Goal: Obtain resource: Obtain resource

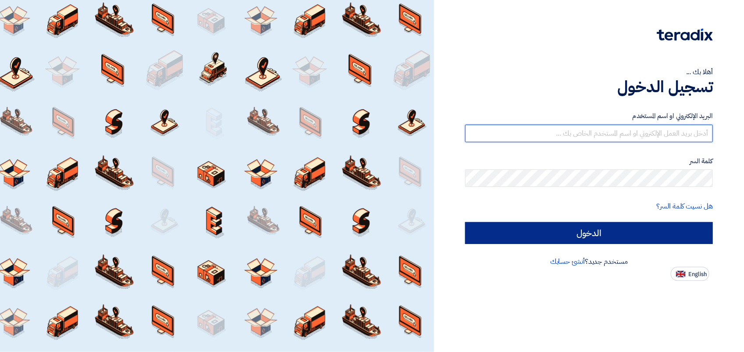
type input "[EMAIL_ADDRESS][DOMAIN_NAME]"
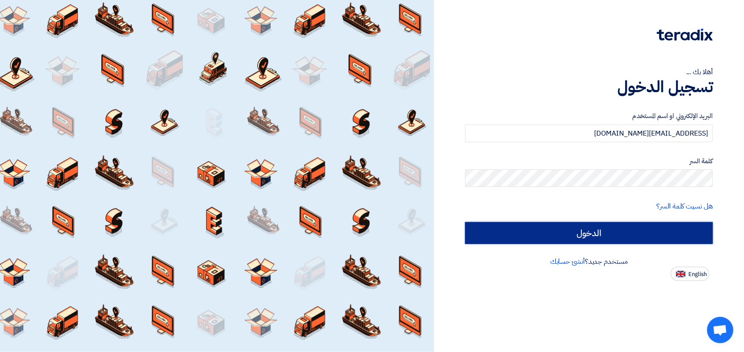
click at [539, 230] on input "الدخول" at bounding box center [589, 233] width 248 height 22
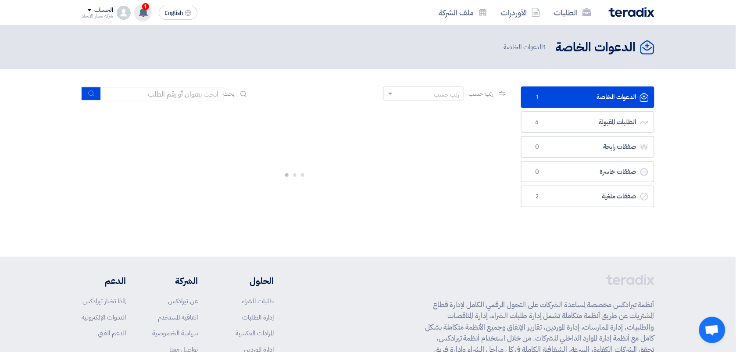
click at [149, 11] on div "1 تم نشر طلب عروض أسعار جديد - شاهد التفاصيل 38 minutes ago تم نشر طلب عروض أسع…" at bounding box center [143, 13] width 18 height 18
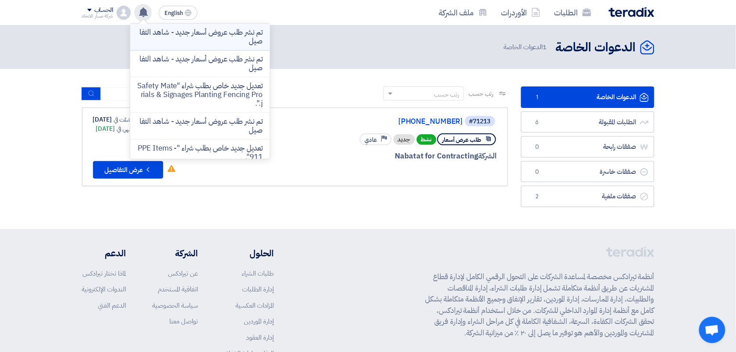
click at [231, 38] on p "تم نشر طلب عروض أسعار جديد - شاهد التفاصيل" at bounding box center [199, 37] width 125 height 18
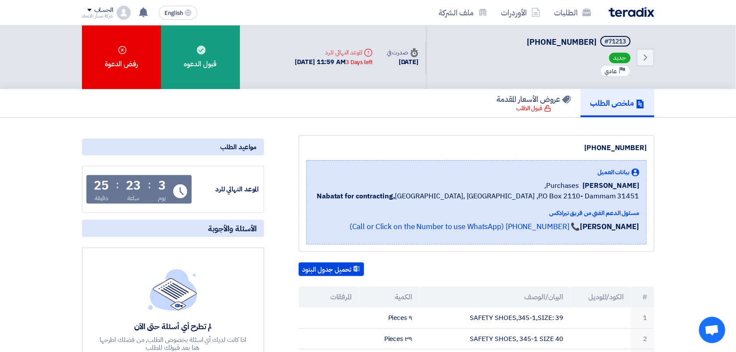
click at [332, 270] on button "تحميل جدول البنود" at bounding box center [331, 269] width 65 height 14
click at [468, 273] on div "تحميل جدول البنود" at bounding box center [477, 269] width 356 height 14
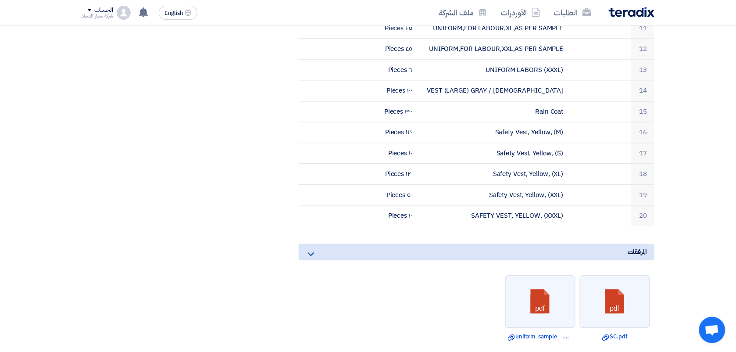
scroll to position [548, 0]
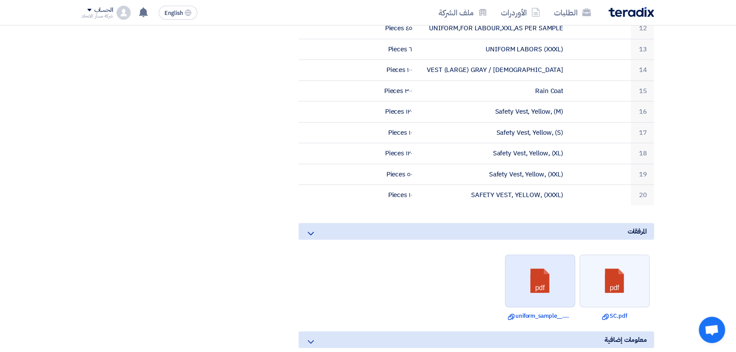
click at [525, 276] on link at bounding box center [541, 281] width 70 height 53
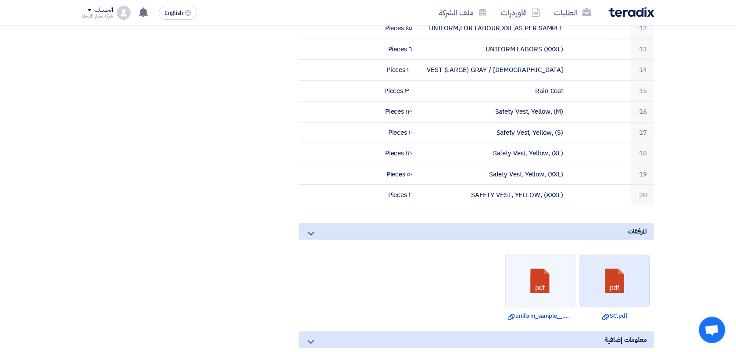
click at [588, 282] on link at bounding box center [615, 281] width 70 height 53
click at [211, 110] on div "مواعيد الطلب الموعد النهائي للرد Time Remaining 3 يوم : 23 ساعة : 24 دقيقة الأس…" at bounding box center [172, 9] width 195 height 845
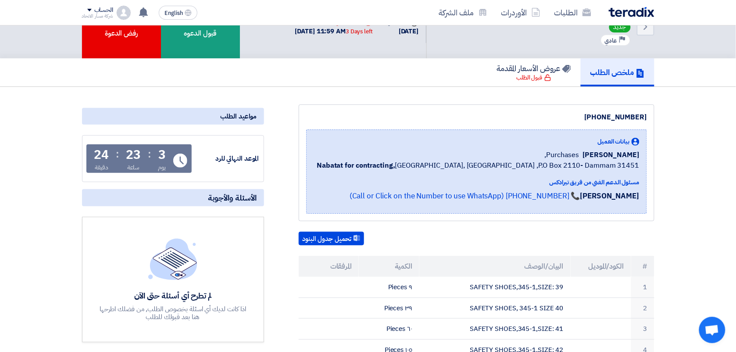
scroll to position [0, 0]
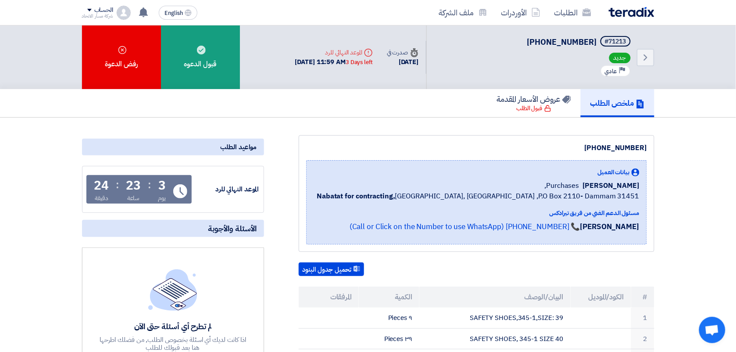
click at [359, 146] on div "[PHONE_NUMBER]" at bounding box center [476, 148] width 341 height 11
click at [346, 111] on div "ملخص الطلب عروض الأسعار المقدمة قبول الطلب" at bounding box center [368, 103] width 572 height 28
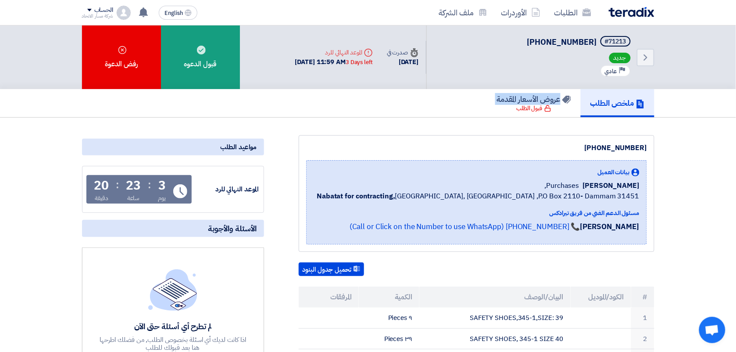
click at [346, 111] on div "ملخص الطلب عروض الأسعار المقدمة قبول الطلب" at bounding box center [368, 103] width 572 height 28
drag, startPoint x: 346, startPoint y: 111, endPoint x: 443, endPoint y: 99, distance: 97.6
click at [443, 99] on div "ملخص الطلب عروض الأسعار المقدمة قبول الطلب" at bounding box center [368, 103] width 572 height 28
